Goal: Task Accomplishment & Management: Use online tool/utility

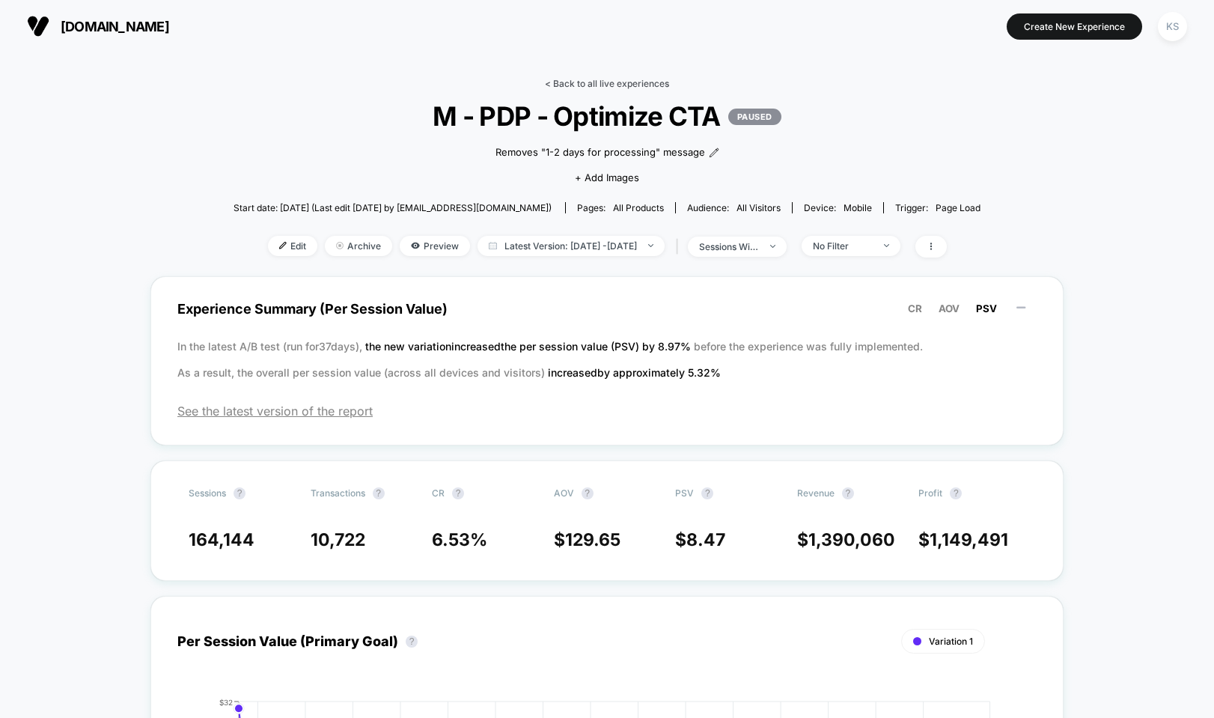
click at [561, 81] on link "< Back to all live experiences" at bounding box center [607, 83] width 124 height 11
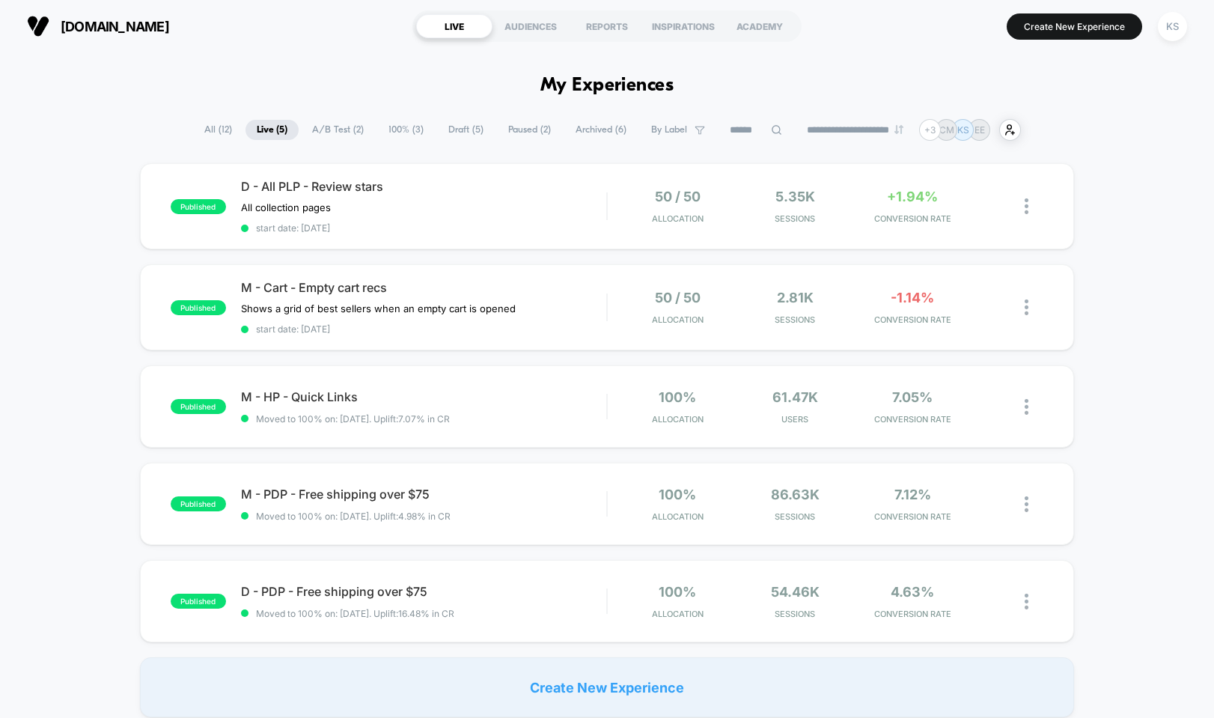
click at [335, 128] on span "A/B Test ( 2 )" at bounding box center [338, 130] width 74 height 20
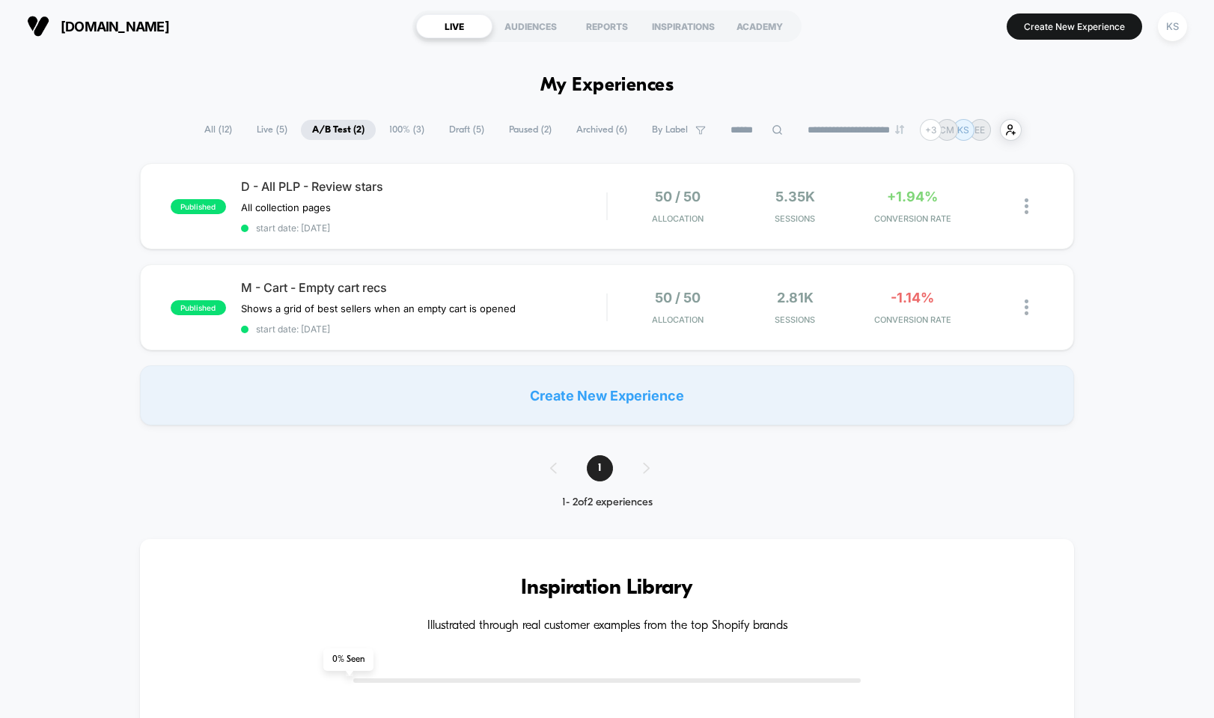
click at [264, 126] on span "Live ( 5 )" at bounding box center [272, 130] width 53 height 20
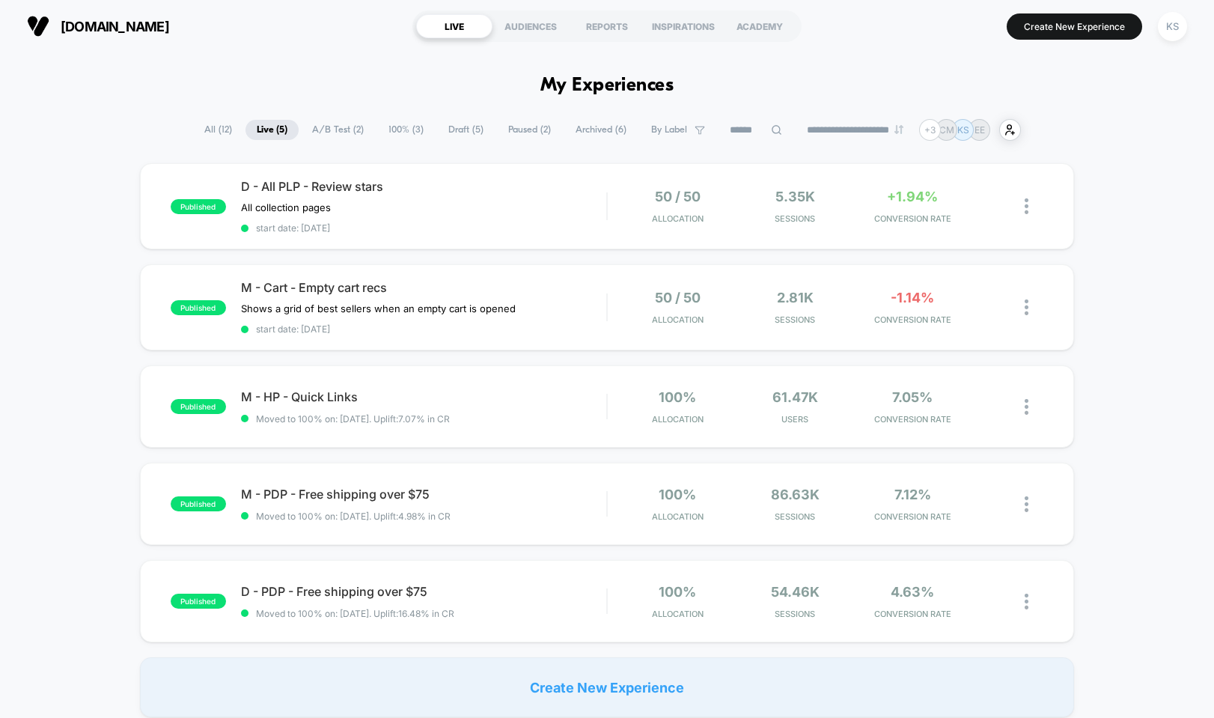
click at [207, 130] on span "All ( 12 )" at bounding box center [218, 130] width 50 height 20
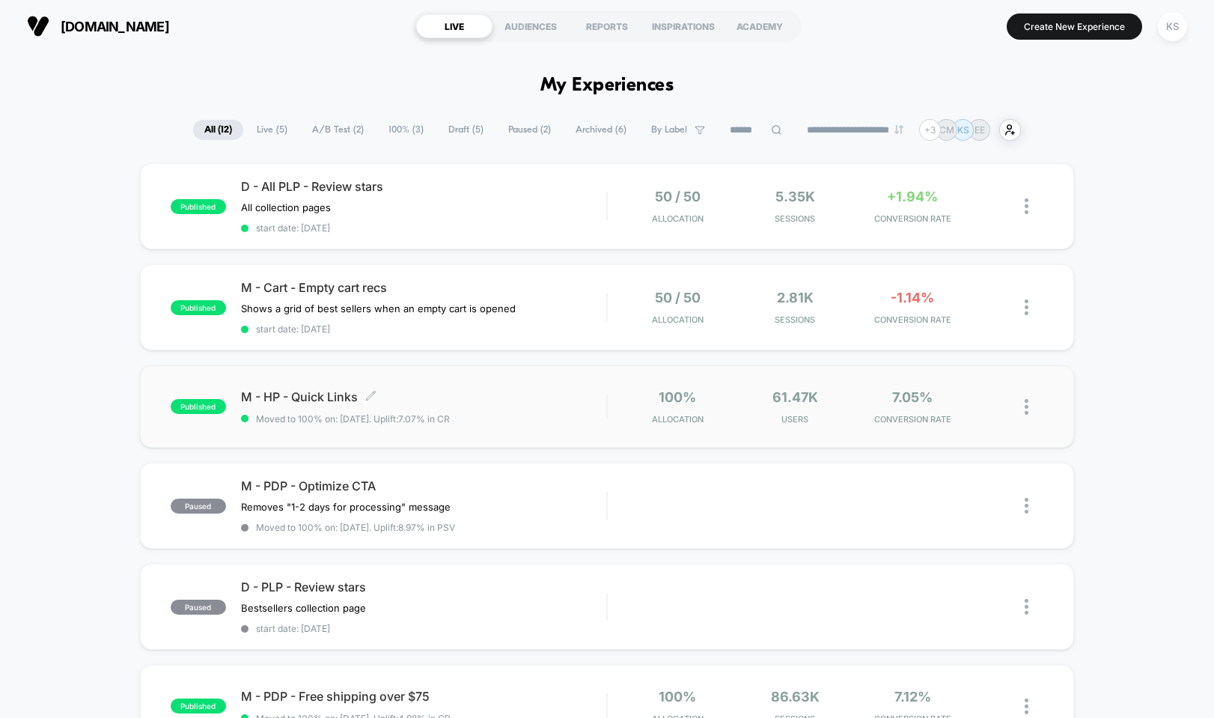
click at [496, 401] on div "M - HP - Quick Links Click to edit experience details Click to edit experience …" at bounding box center [424, 406] width 366 height 35
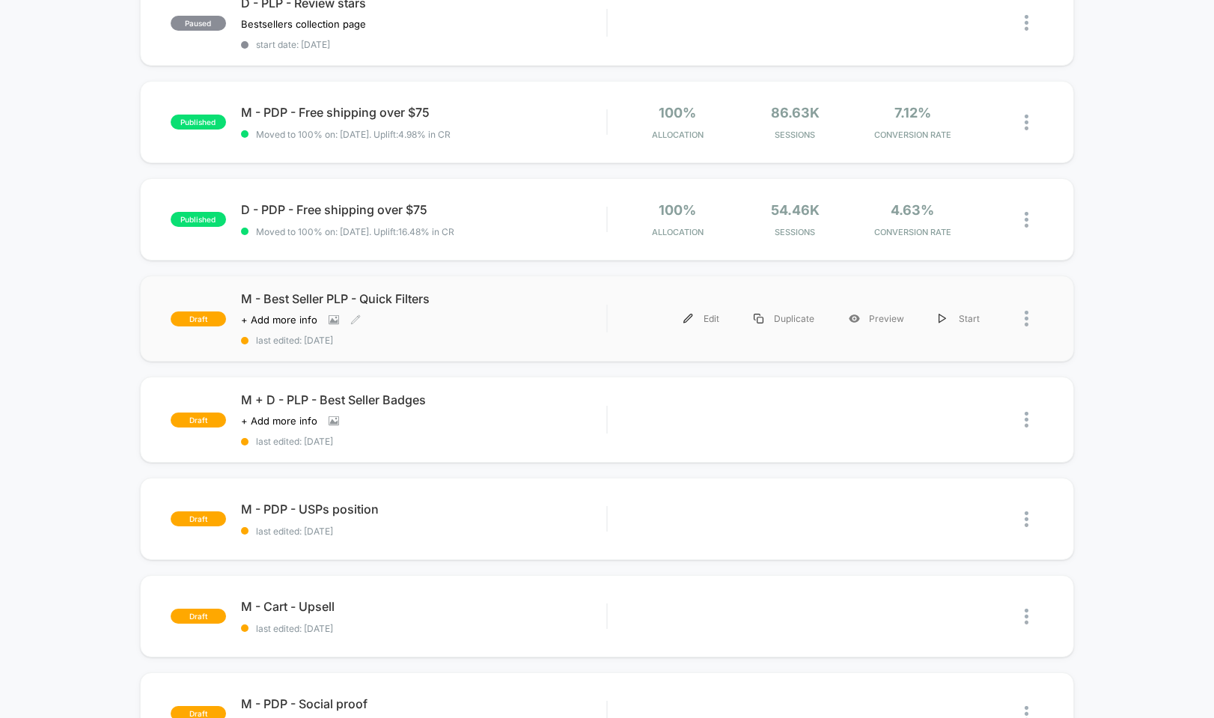
scroll to position [606, 0]
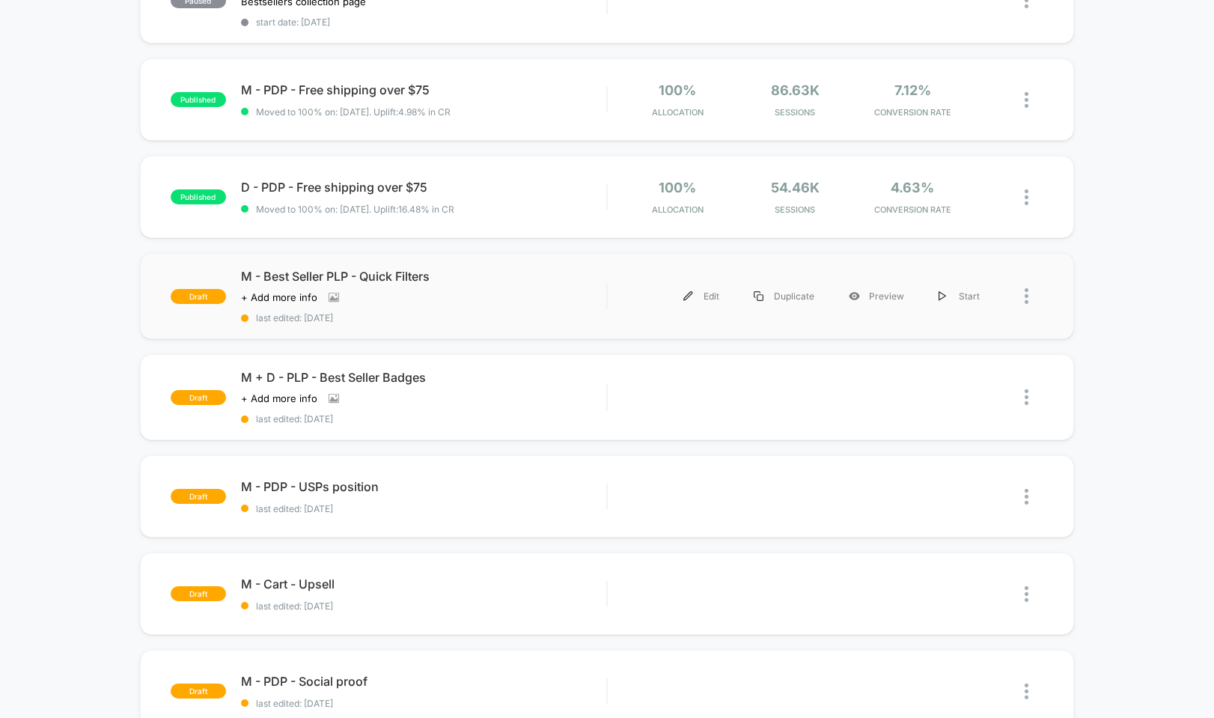
click at [462, 320] on div "draft M - Best Seller PLP - Quick Filters Click to view images Click to edit ex…" at bounding box center [607, 296] width 935 height 86
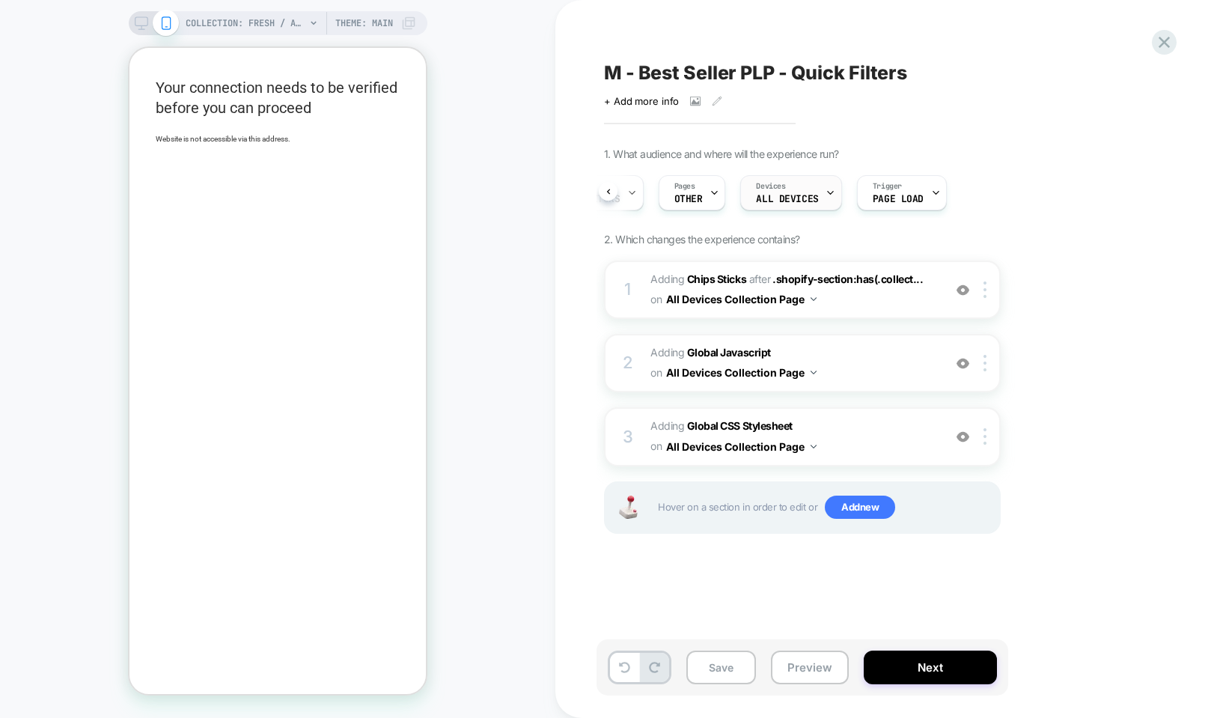
click at [829, 189] on icon at bounding box center [831, 193] width 10 height 10
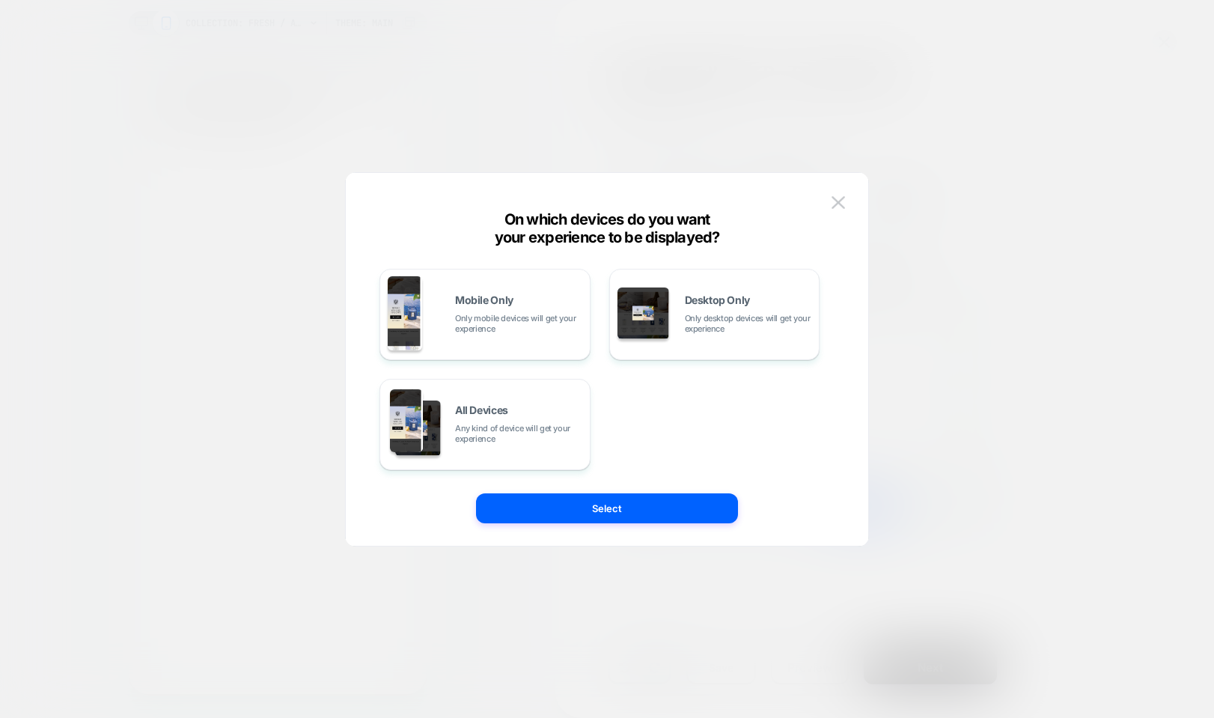
click at [1046, 185] on div at bounding box center [607, 359] width 1214 height 718
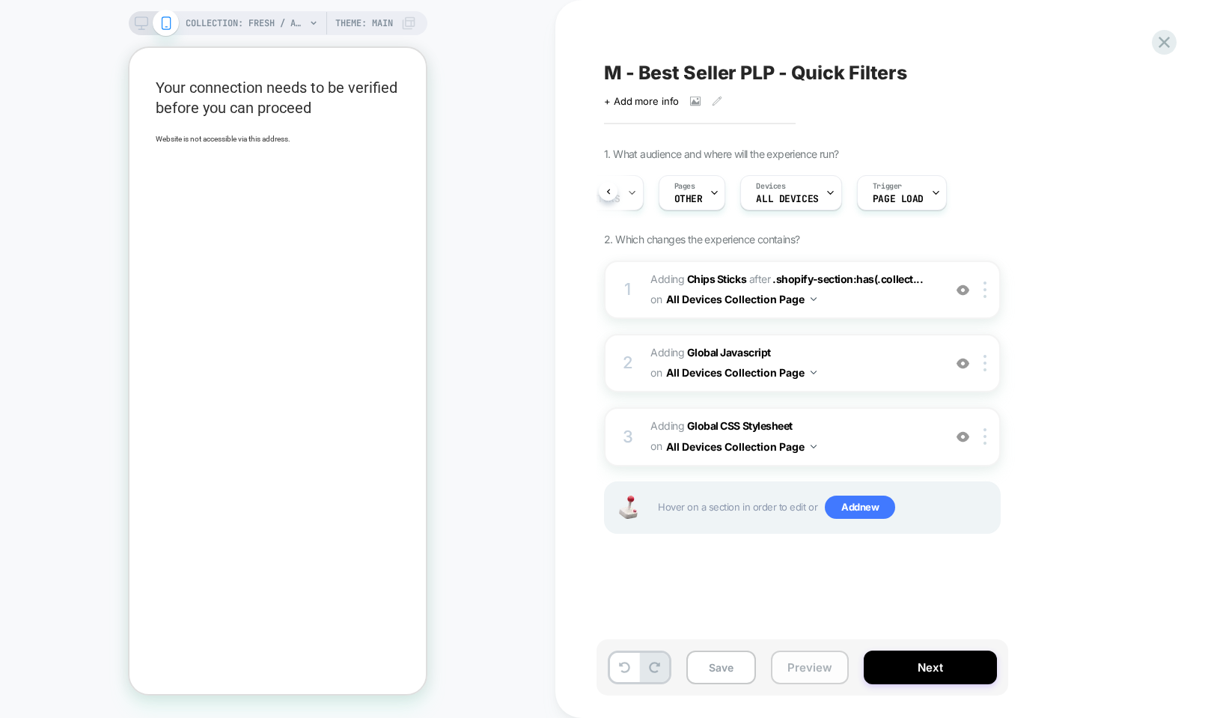
click at [798, 670] on button "Preview" at bounding box center [810, 668] width 78 height 34
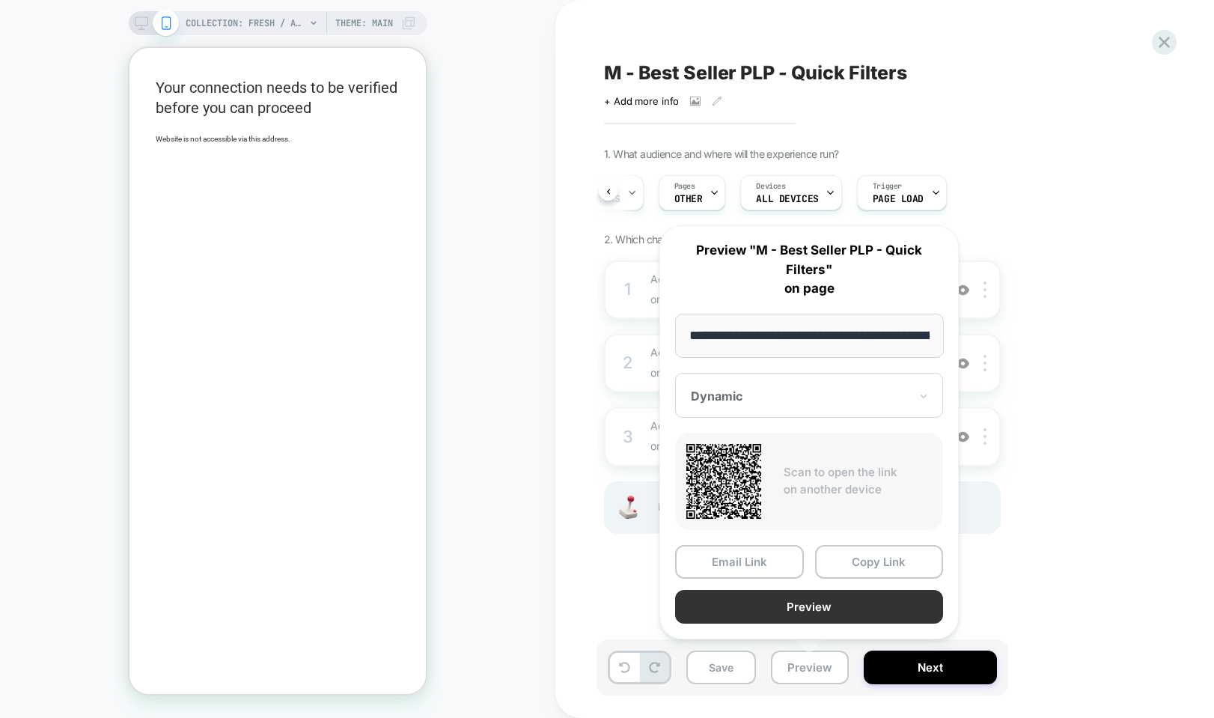
click at [776, 600] on button "Preview" at bounding box center [809, 607] width 268 height 34
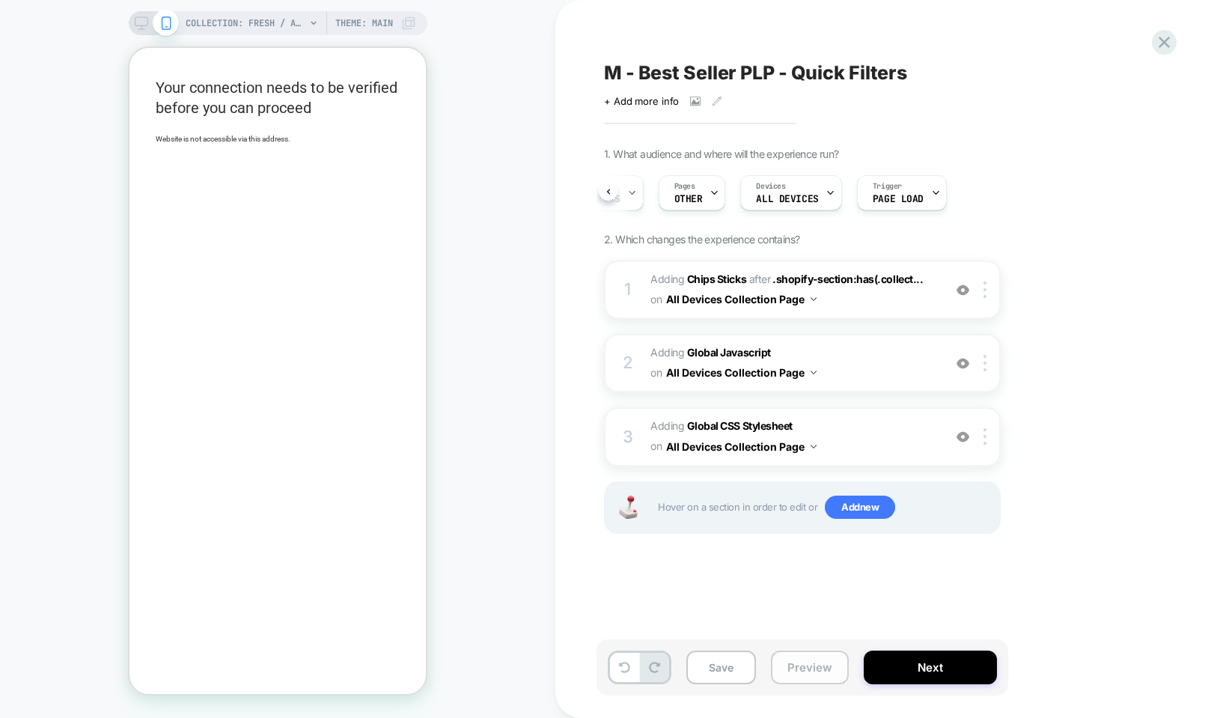
click at [795, 669] on button "Preview" at bounding box center [810, 668] width 78 height 34
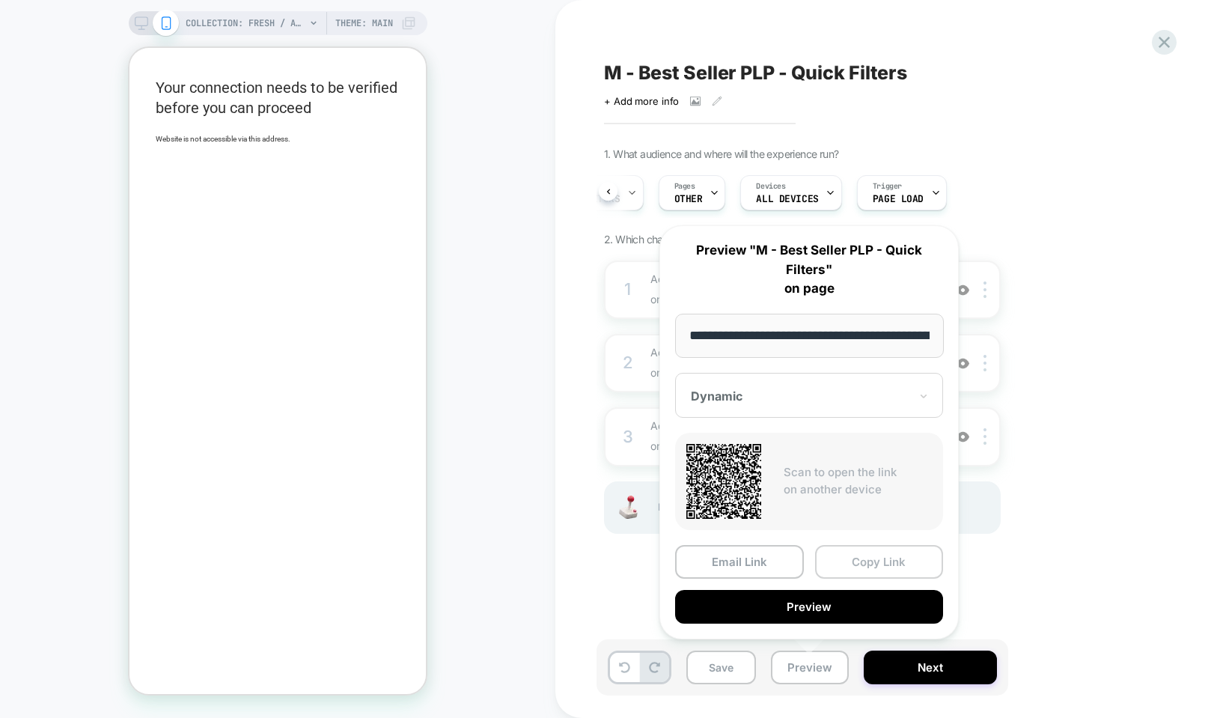
click at [856, 553] on button "Copy Link" at bounding box center [879, 562] width 129 height 34
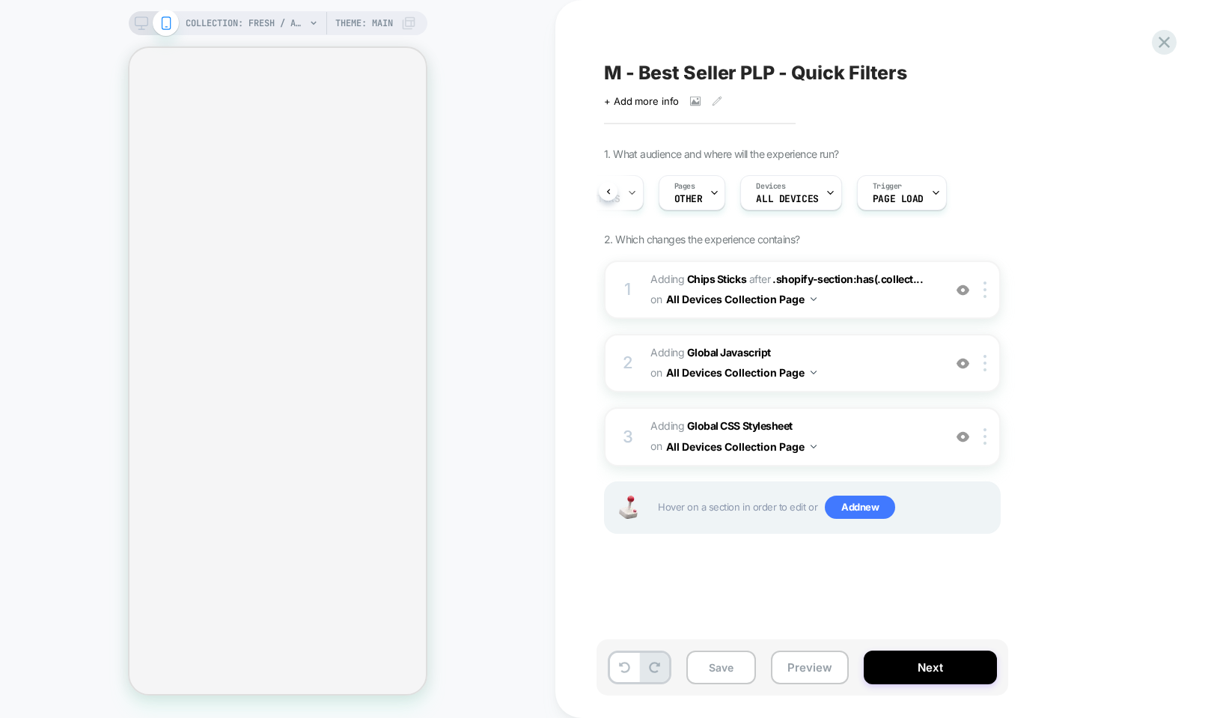
select select "******"
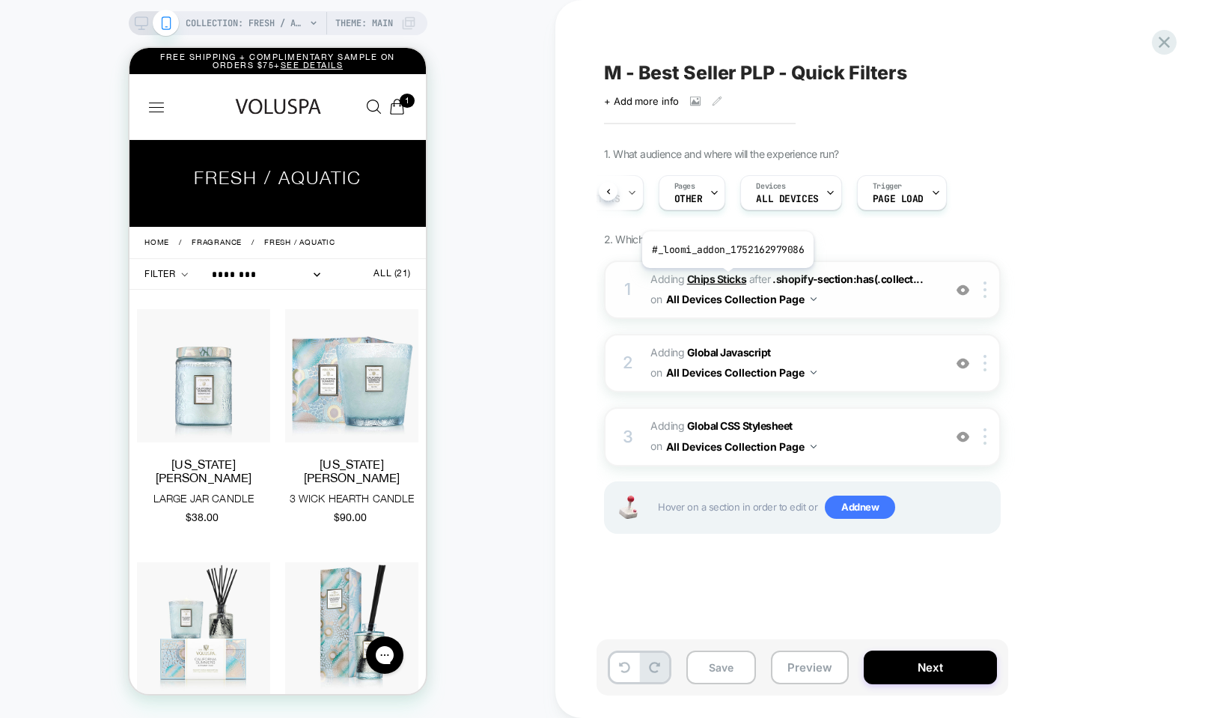
click at [726, 279] on b "Chips Sticks" at bounding box center [716, 279] width 59 height 13
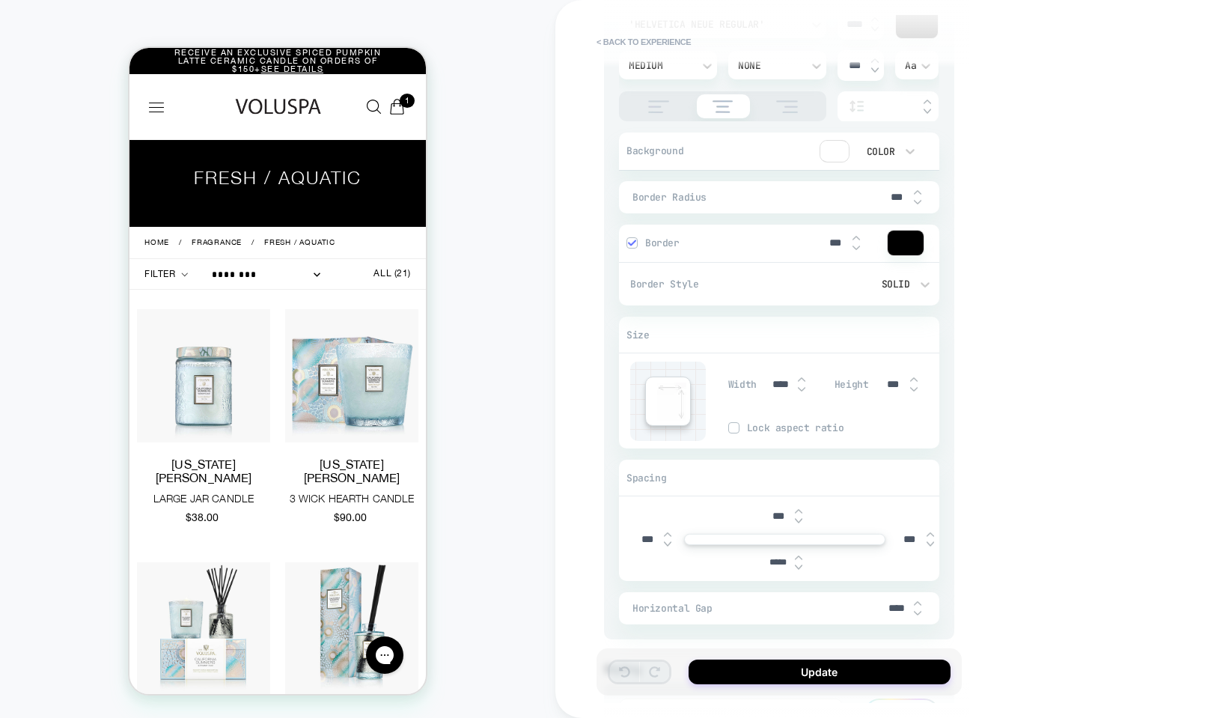
scroll to position [1667, 0]
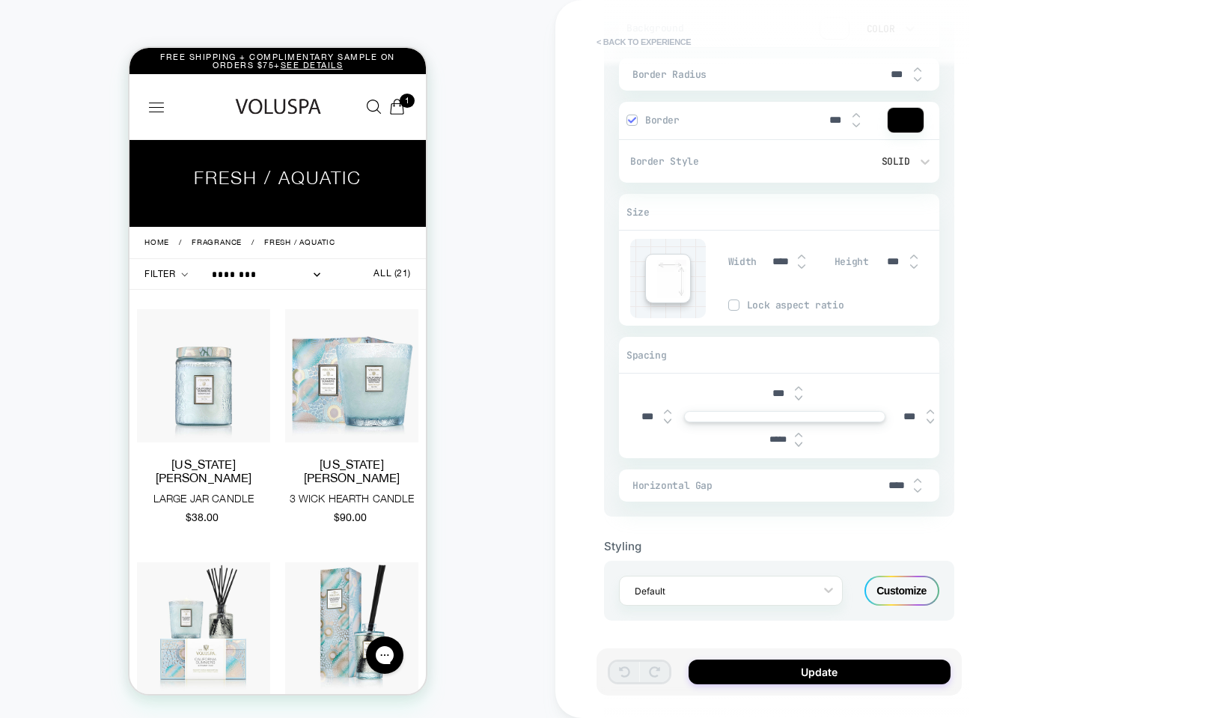
click at [593, 31] on button "< Back to experience" at bounding box center [643, 42] width 109 height 24
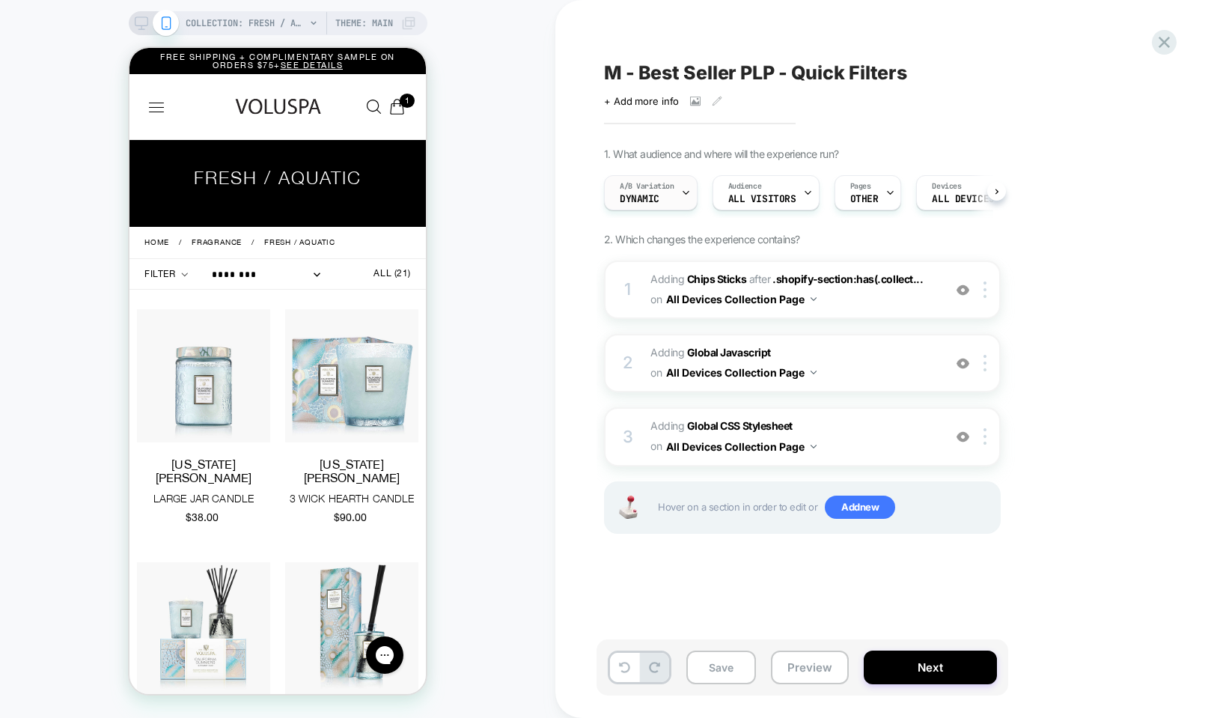
scroll to position [0, 1]
click at [811, 666] on button "Preview" at bounding box center [810, 668] width 78 height 34
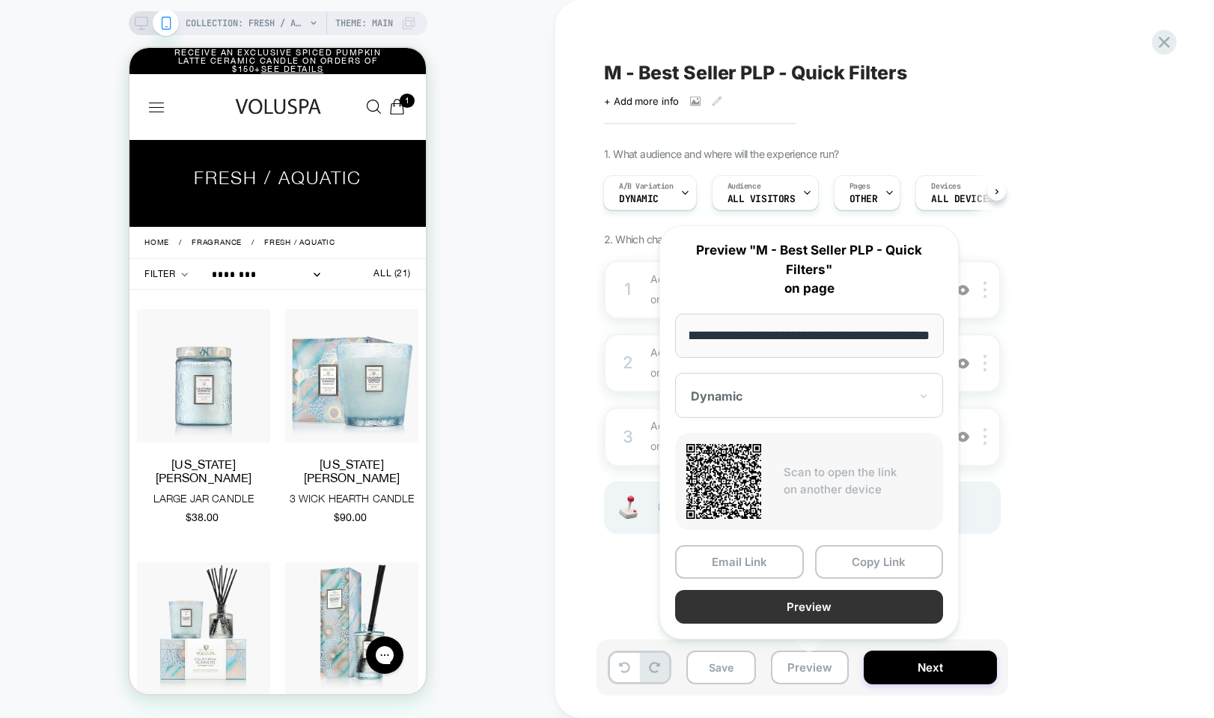
scroll to position [0, 0]
click at [754, 612] on button "Preview" at bounding box center [809, 607] width 268 height 34
